Goal: Transaction & Acquisition: Subscribe to service/newsletter

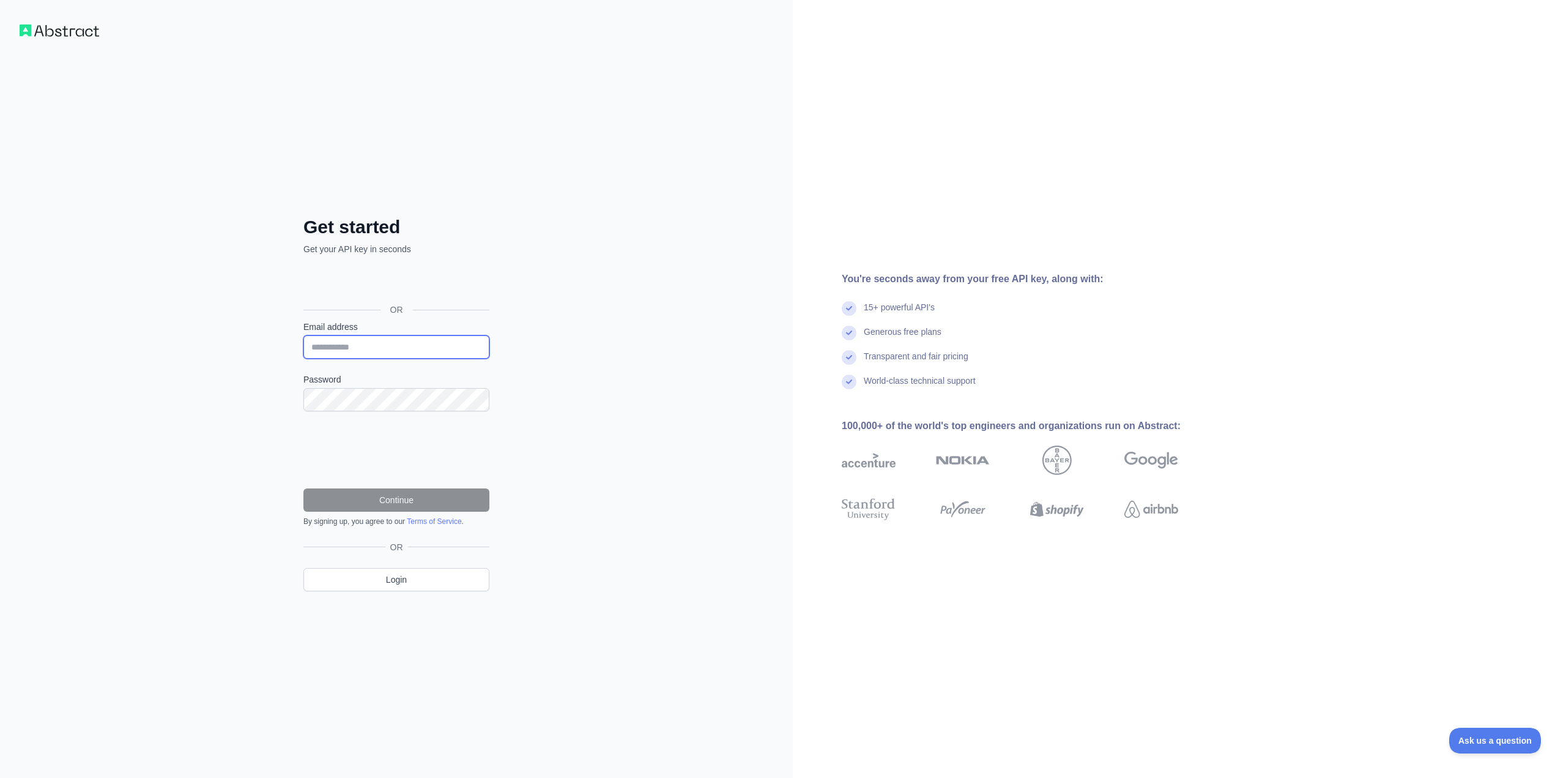
click at [390, 337] on input "Email address" at bounding box center [396, 346] width 186 height 23
type input "**********"
click at [403, 491] on button "Continue" at bounding box center [396, 499] width 186 height 23
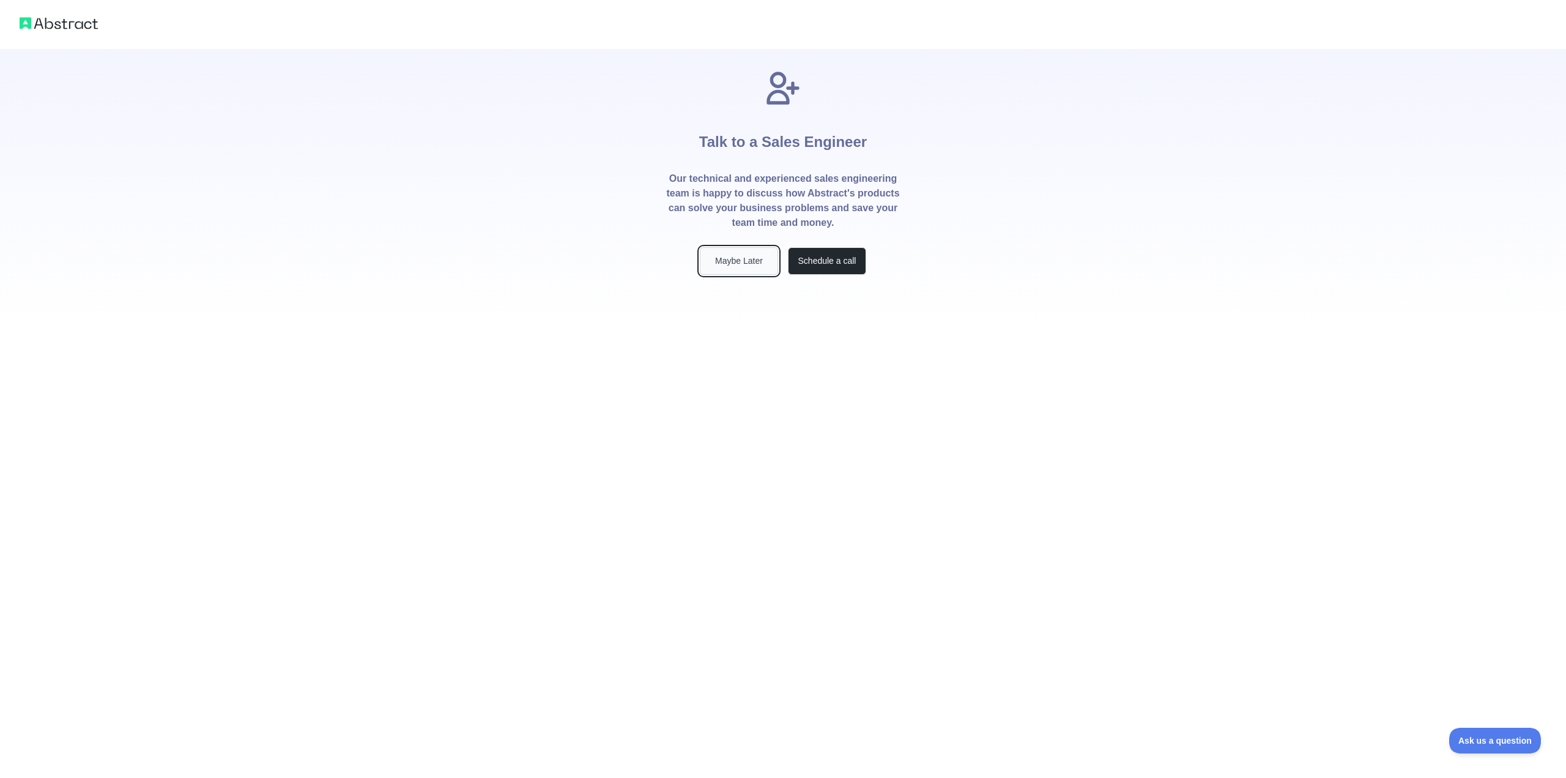
click at [746, 256] on button "Maybe Later" at bounding box center [739, 261] width 78 height 28
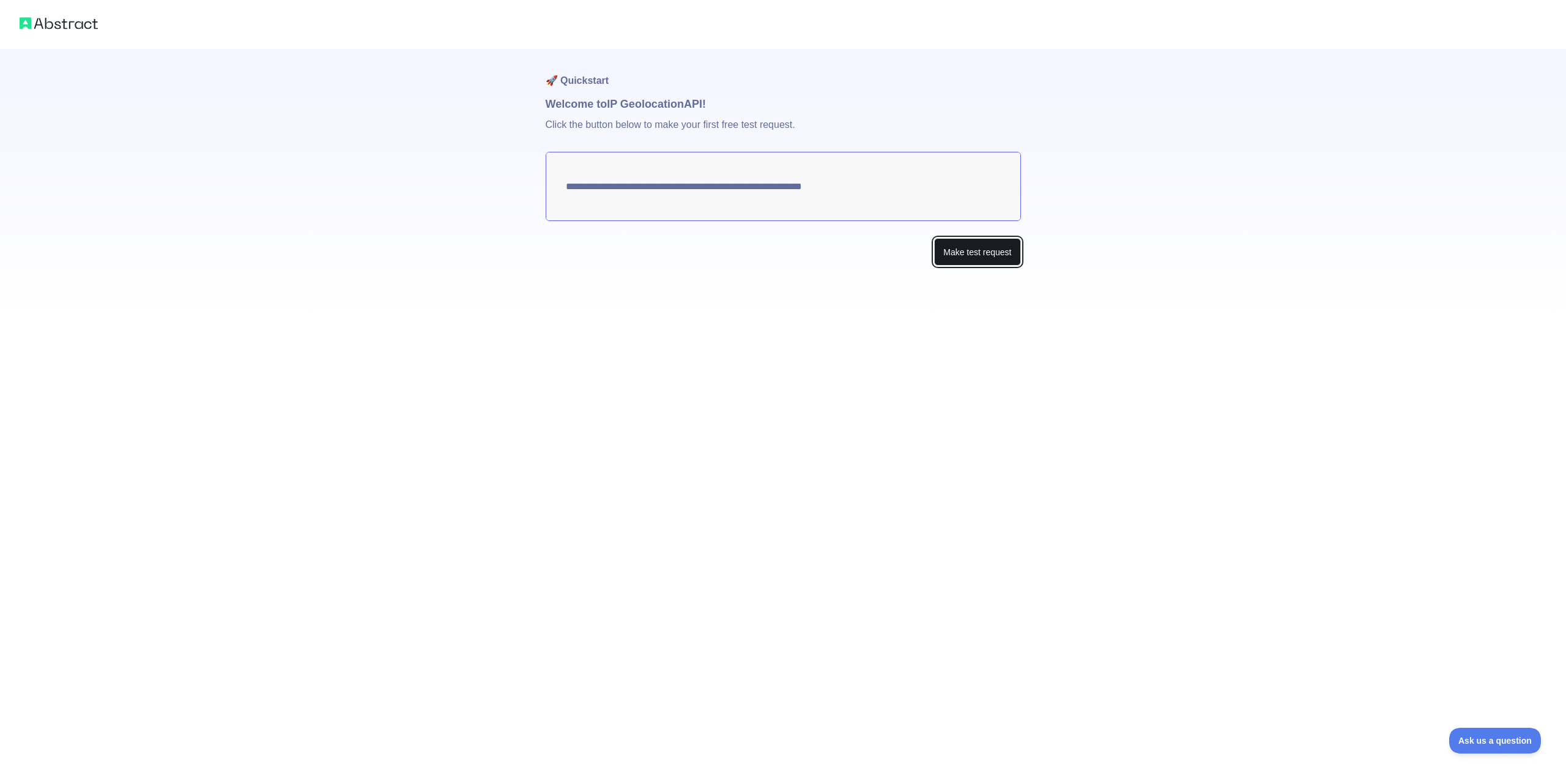
click at [971, 257] on button "Make test request" at bounding box center [977, 252] width 86 height 28
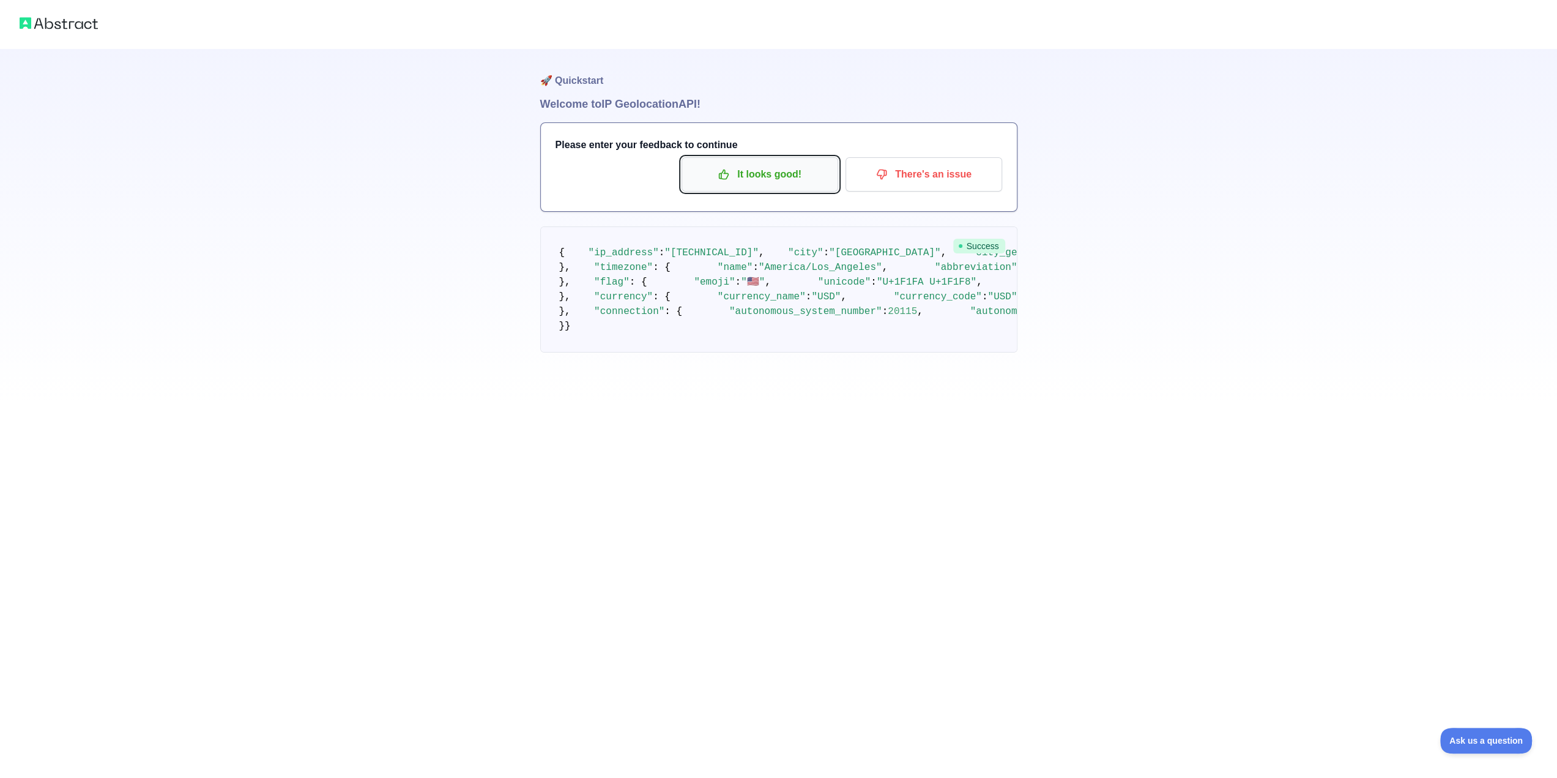
click at [745, 174] on p "It looks good!" at bounding box center [760, 174] width 138 height 21
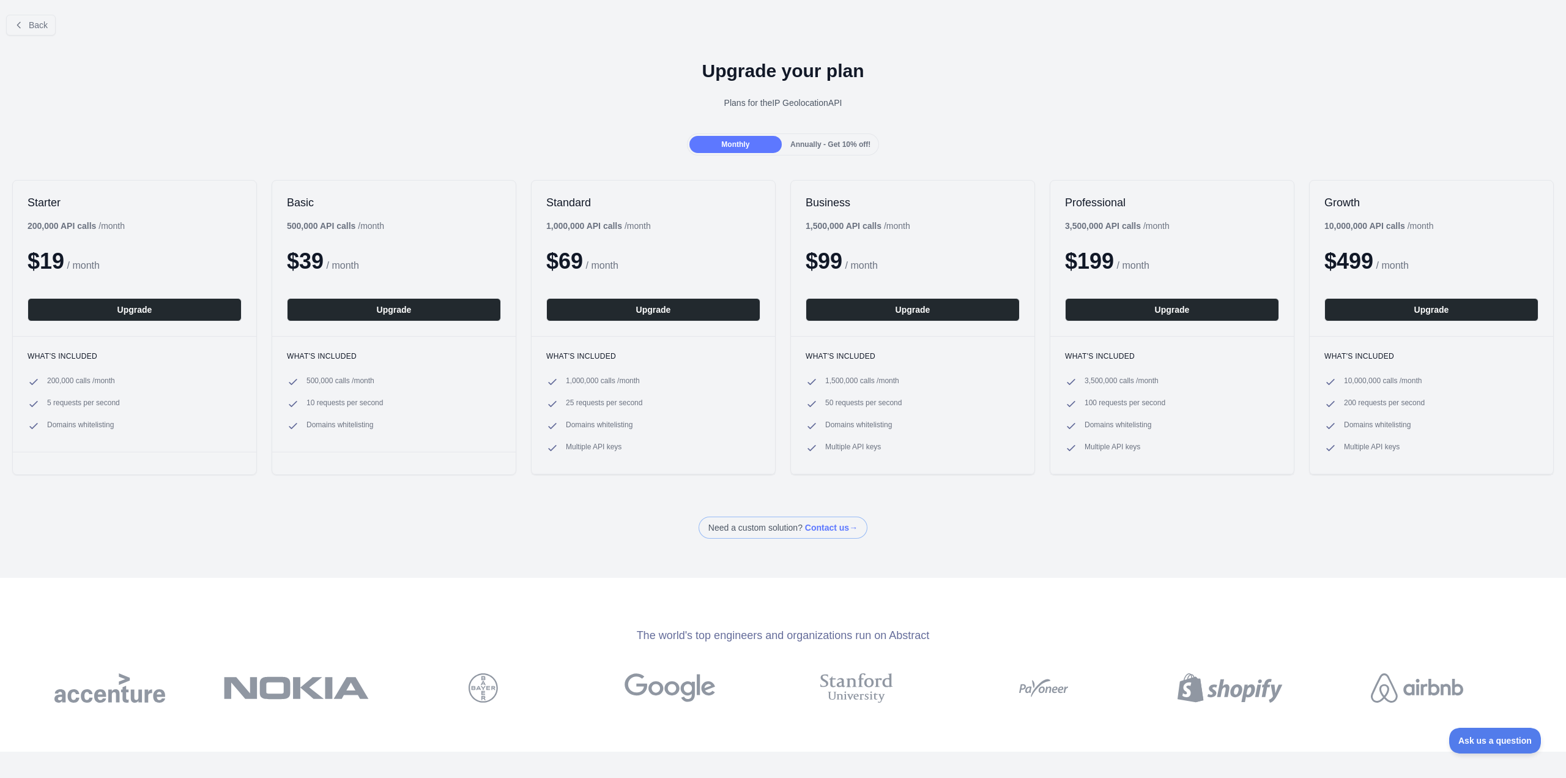
click at [50, 4] on div "Back Upgrade your plan Plans for the IP Geolocation API Monthly Annually - Get …" at bounding box center [783, 269] width 1566 height 538
click at [40, 22] on span "Back" at bounding box center [38, 25] width 19 height 10
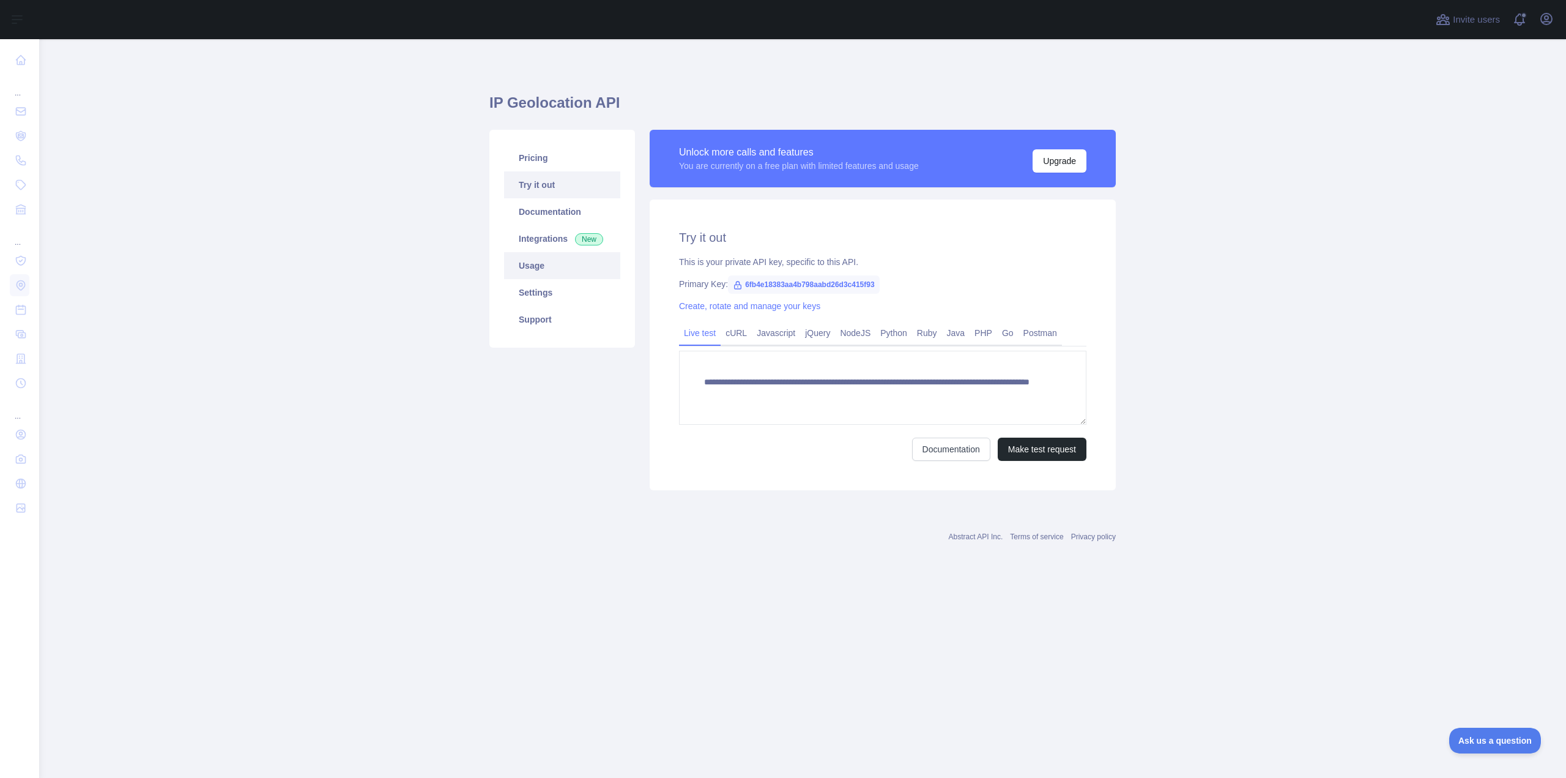
click at [574, 271] on link "Usage" at bounding box center [562, 265] width 116 height 27
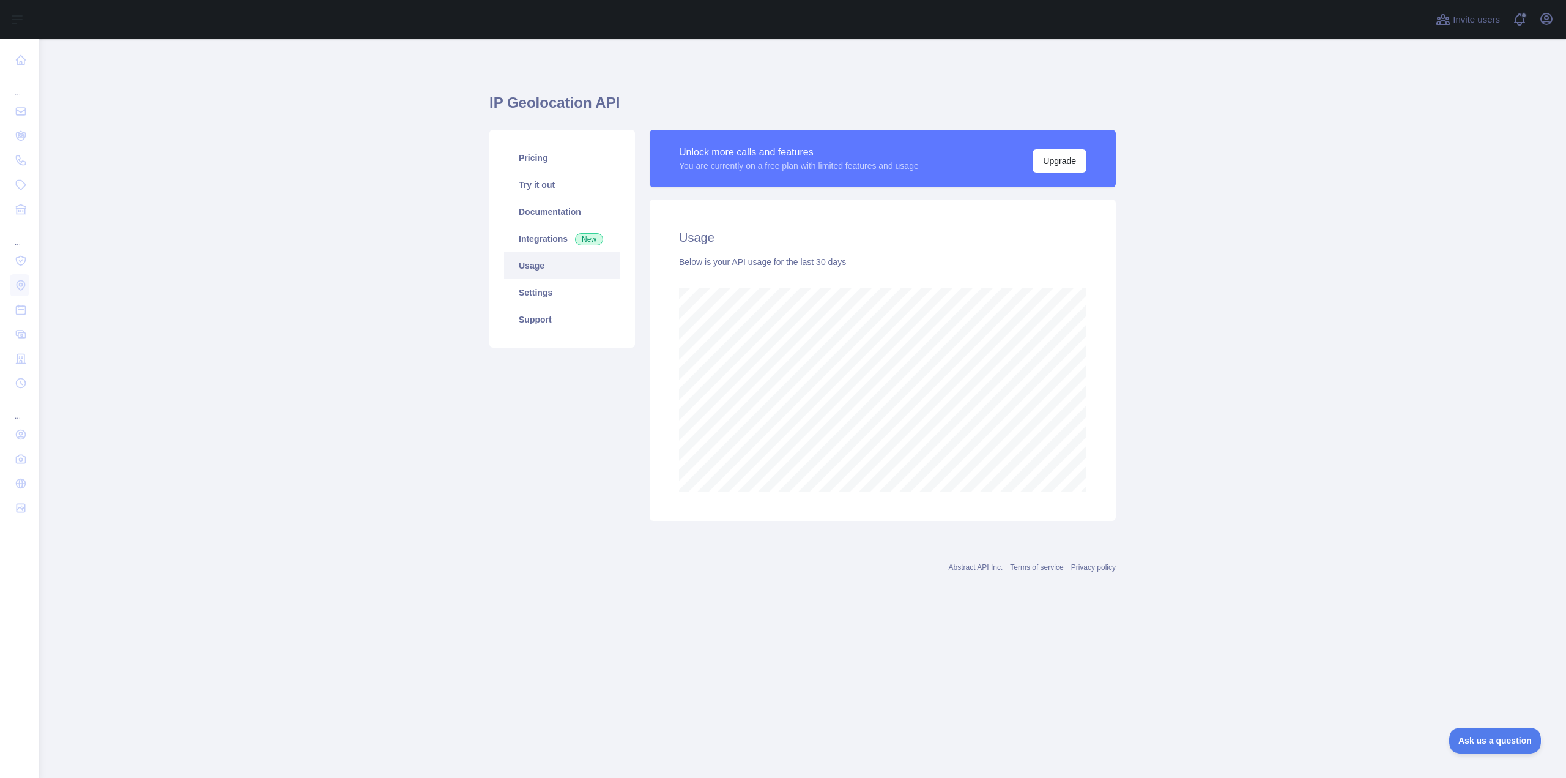
scroll to position [738, 1527]
click at [566, 236] on link "Integrations New" at bounding box center [562, 238] width 116 height 27
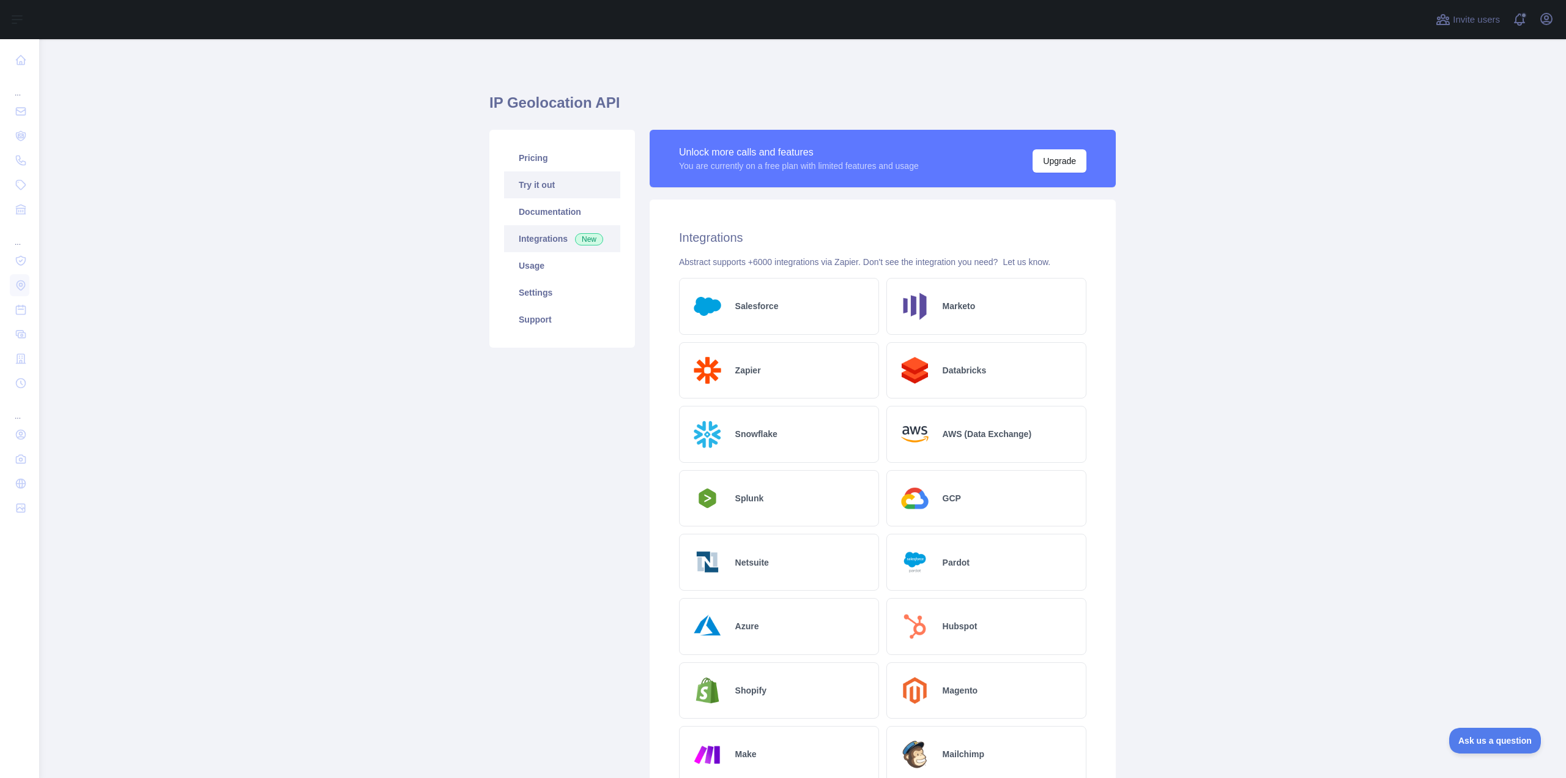
click at [564, 196] on link "Try it out" at bounding box center [562, 184] width 116 height 27
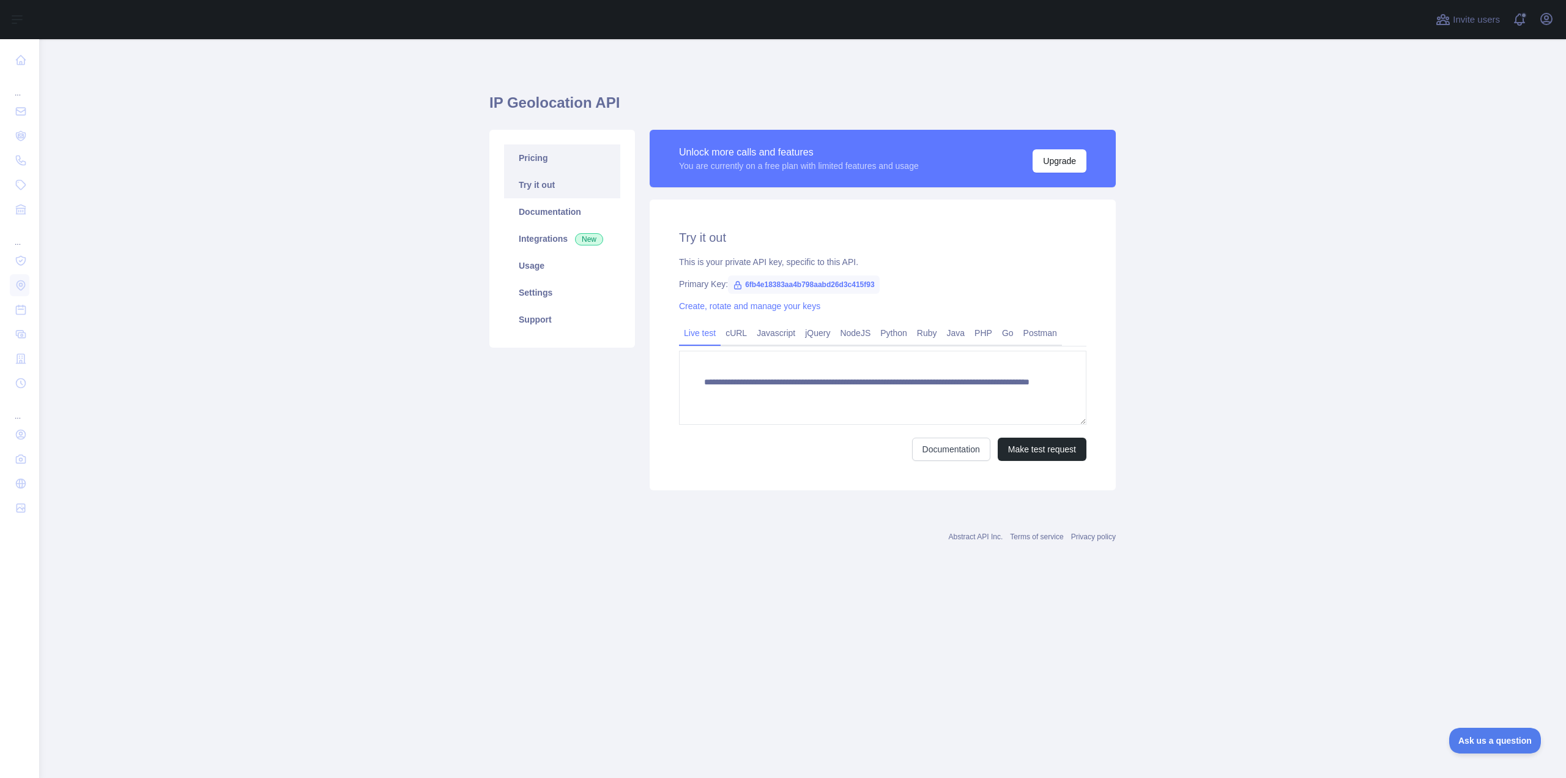
click at [564, 162] on link "Pricing" at bounding box center [562, 157] width 116 height 27
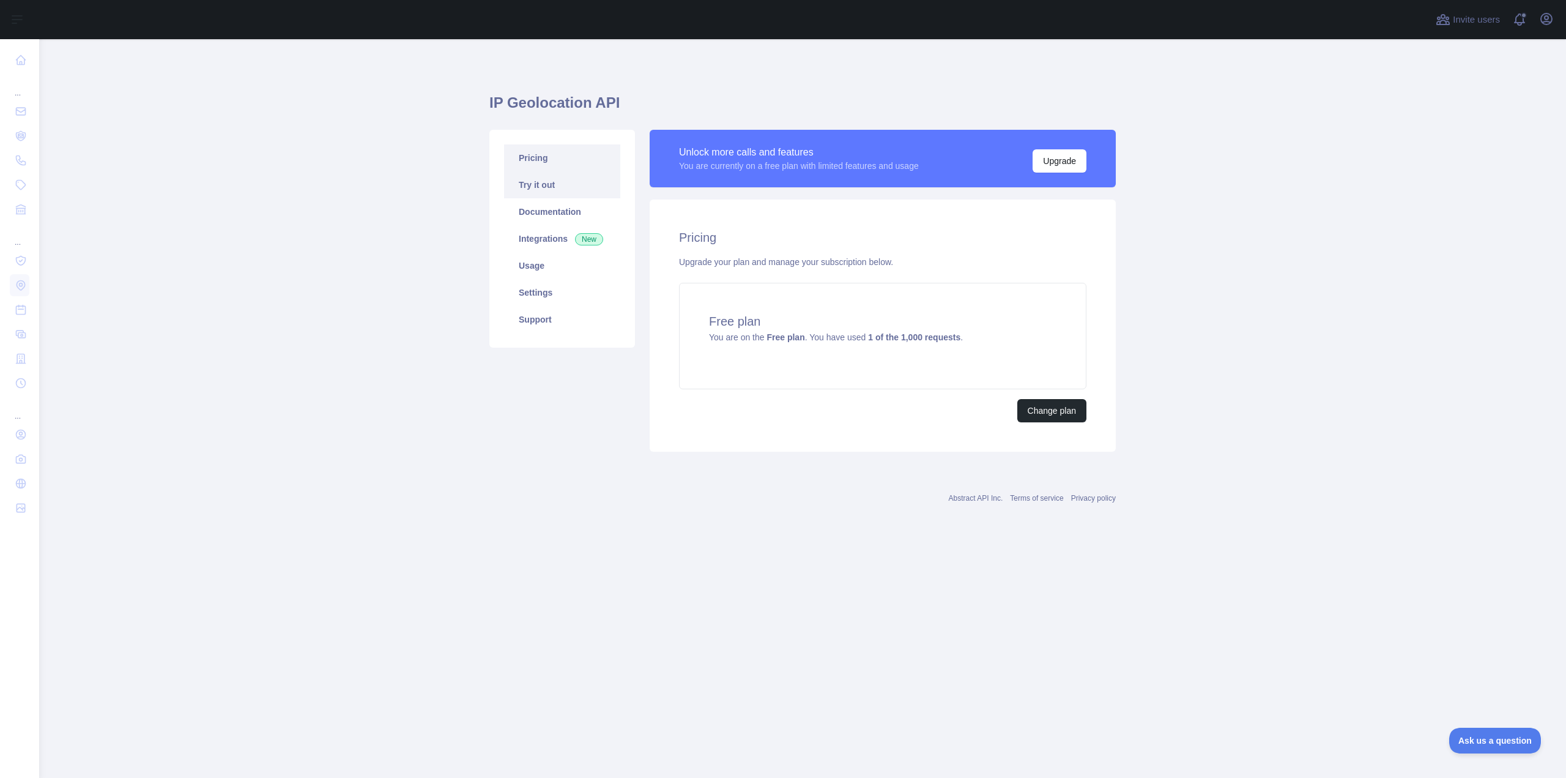
click at [566, 177] on link "Try it out" at bounding box center [562, 184] width 116 height 27
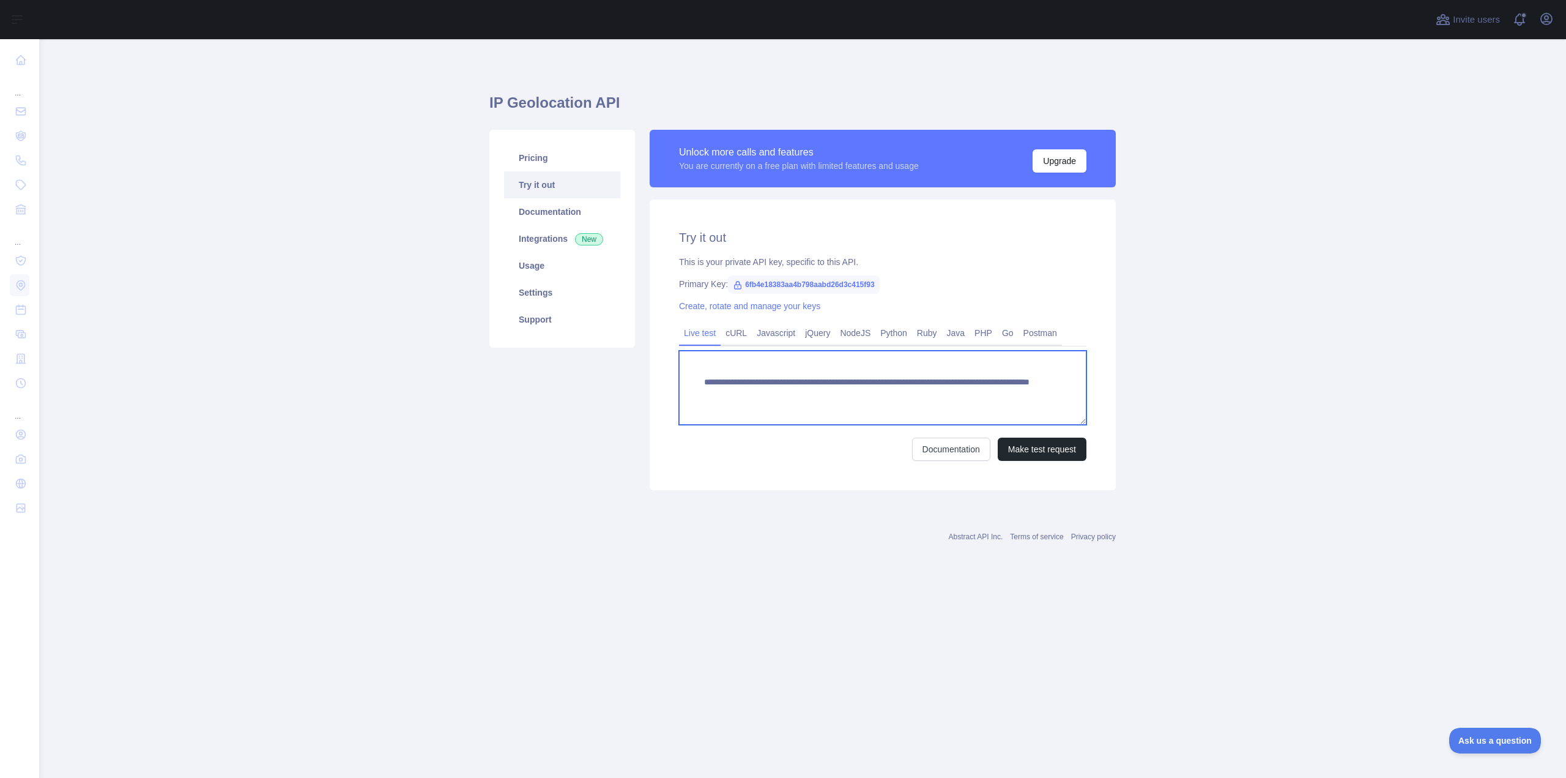
click at [787, 390] on textarea "**********" at bounding box center [882, 388] width 407 height 74
